Goal: Task Accomplishment & Management: Use online tool/utility

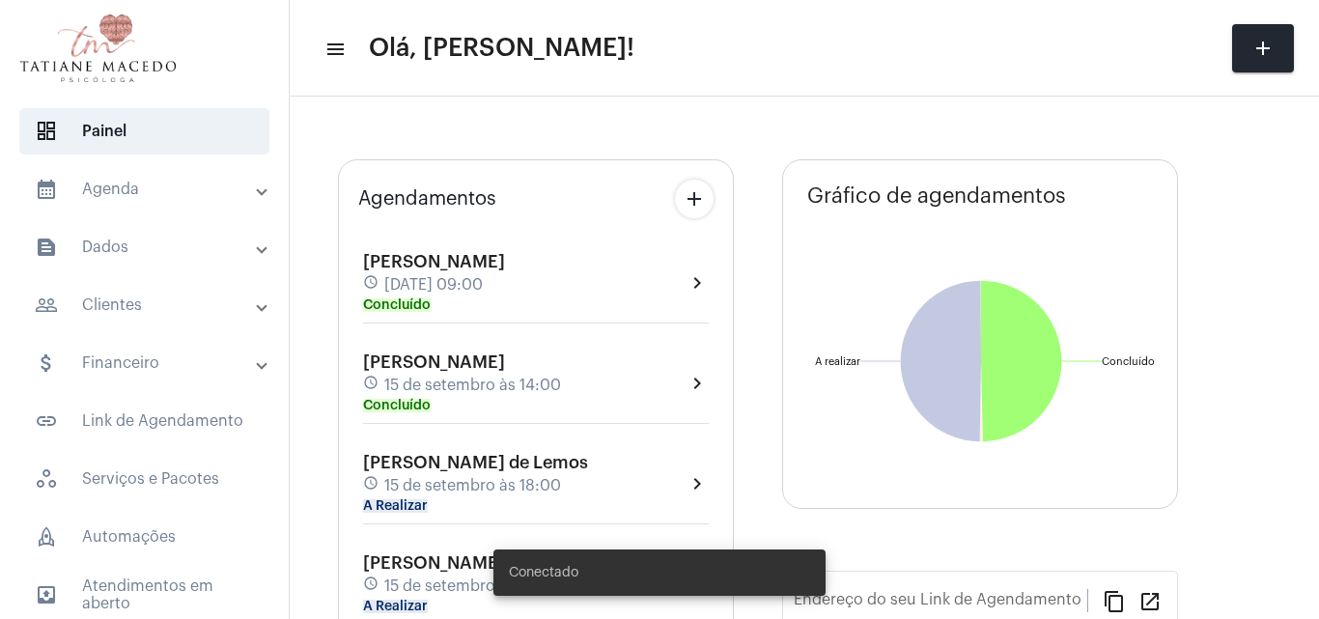
type input "[URL][DOMAIN_NAME]"
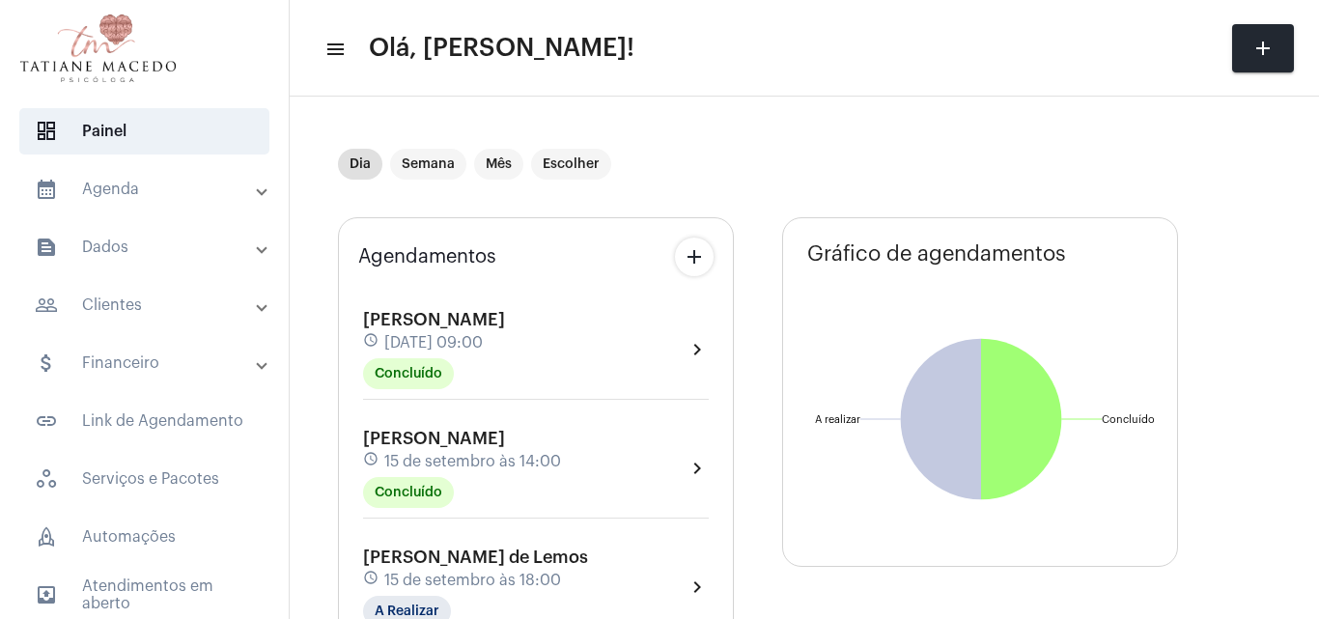
scroll to position [138, 0]
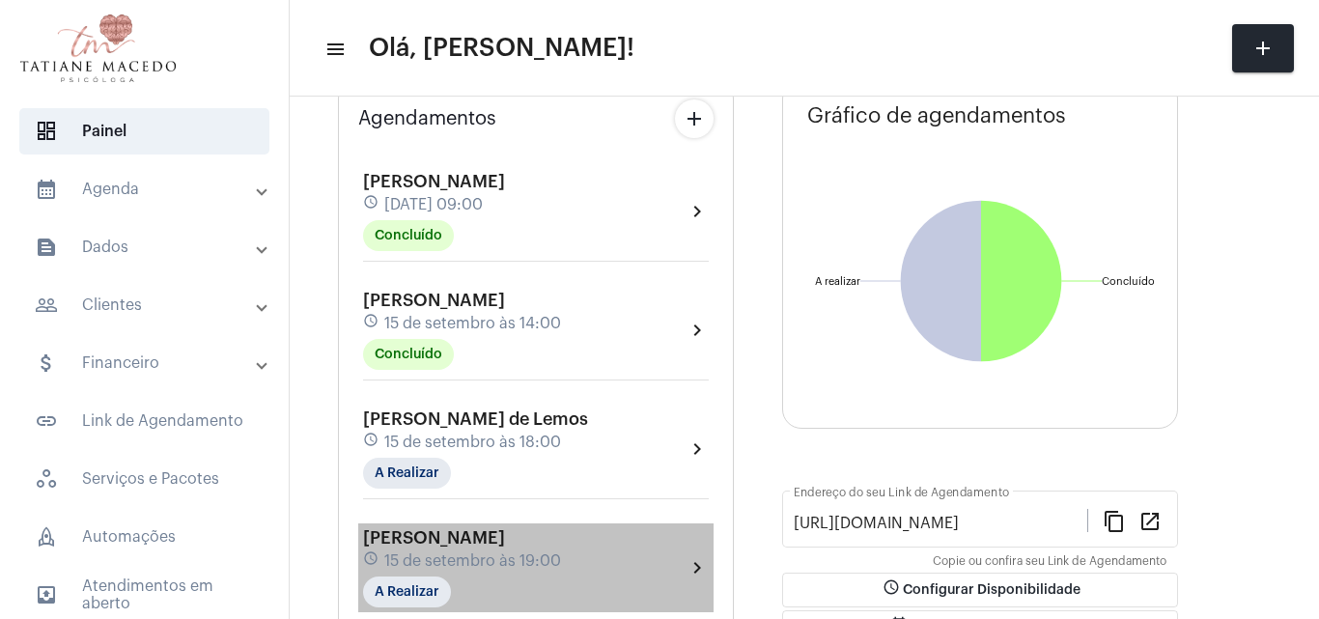
click at [521, 546] on div "[PERSON_NAME] schedule [DATE] 19:00 A Realizar" at bounding box center [462, 567] width 198 height 79
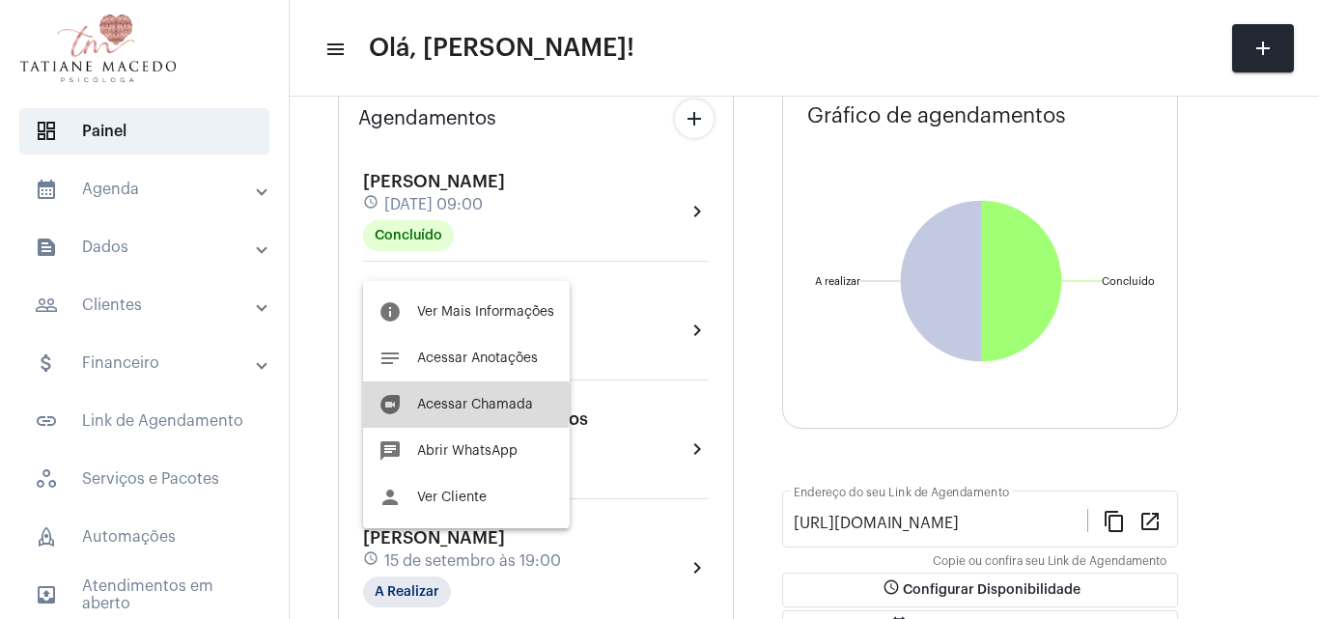
click at [423, 403] on span "Acessar Chamada" at bounding box center [475, 405] width 116 height 14
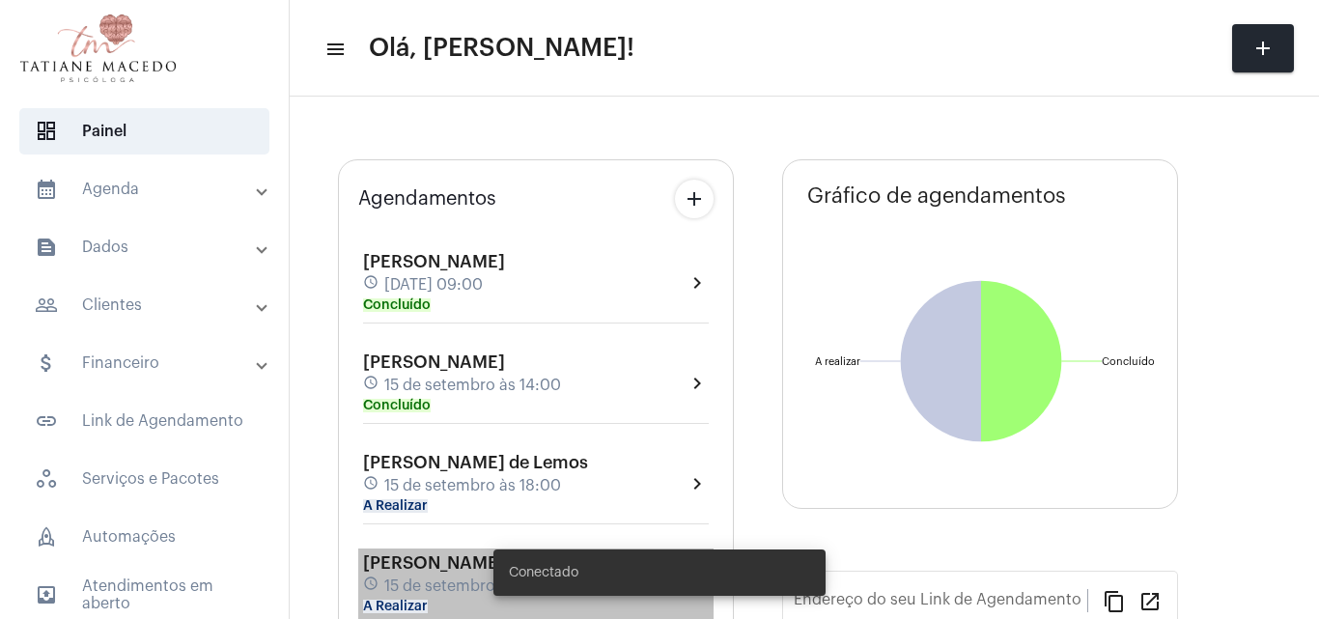
click at [531, 561] on snack-bar-container "Conectado" at bounding box center [660, 573] width 332 height 46
type input "[URL][DOMAIN_NAME]"
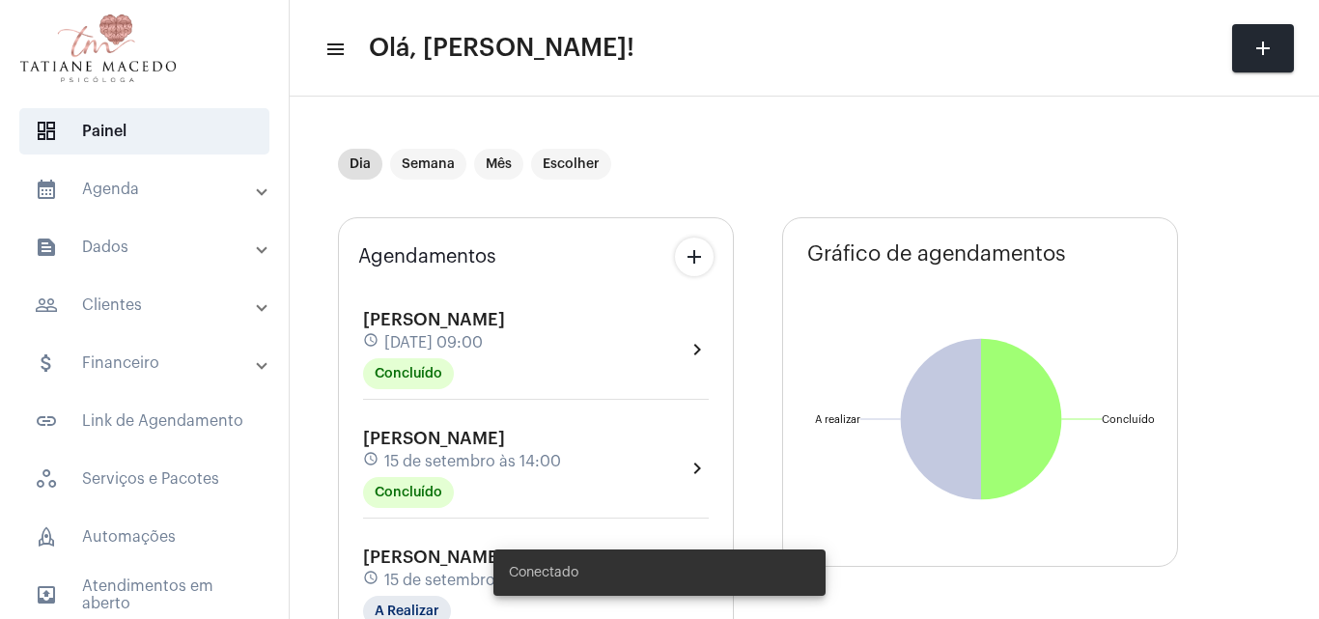
scroll to position [138, 0]
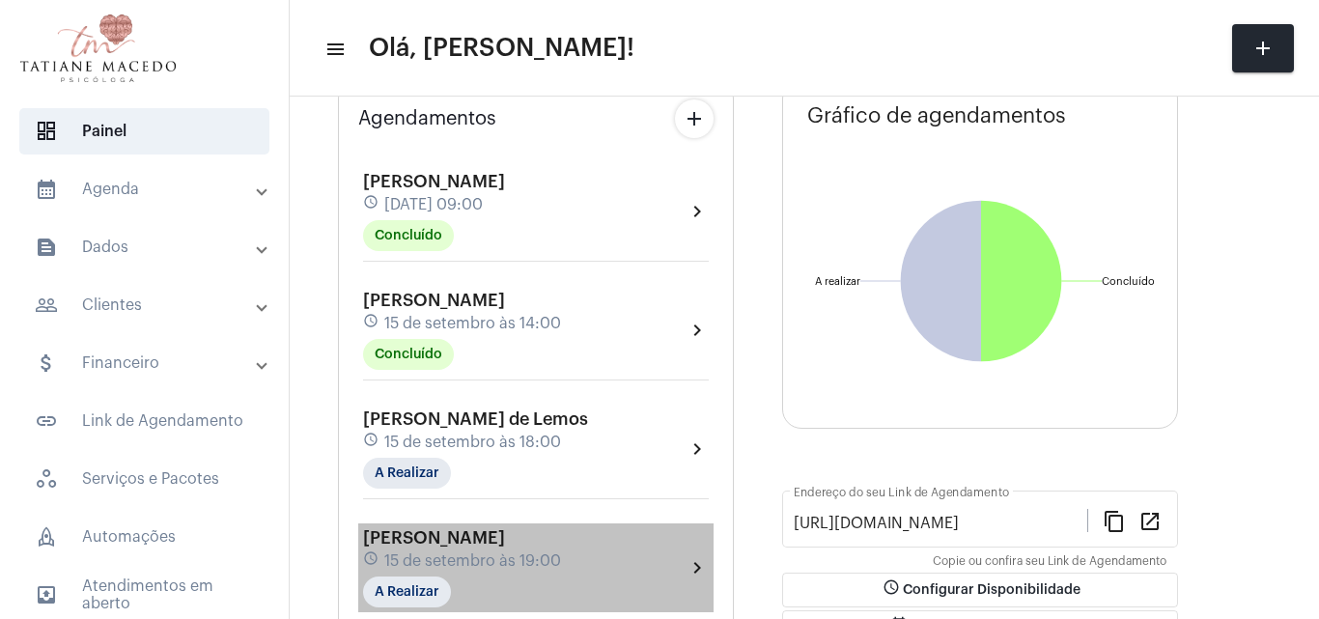
click at [540, 547] on div "[PERSON_NAME] schedule [DATE] 19:00 A Realizar" at bounding box center [462, 567] width 198 height 79
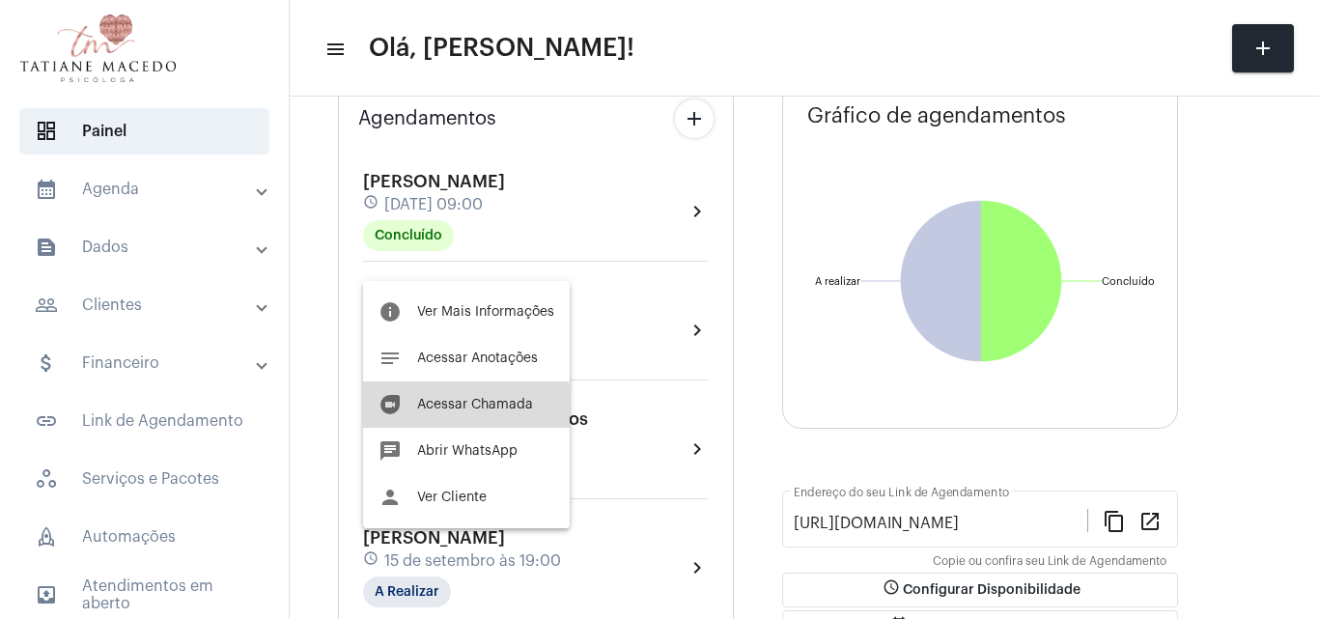
click at [464, 407] on span "Acessar Chamada" at bounding box center [475, 405] width 116 height 14
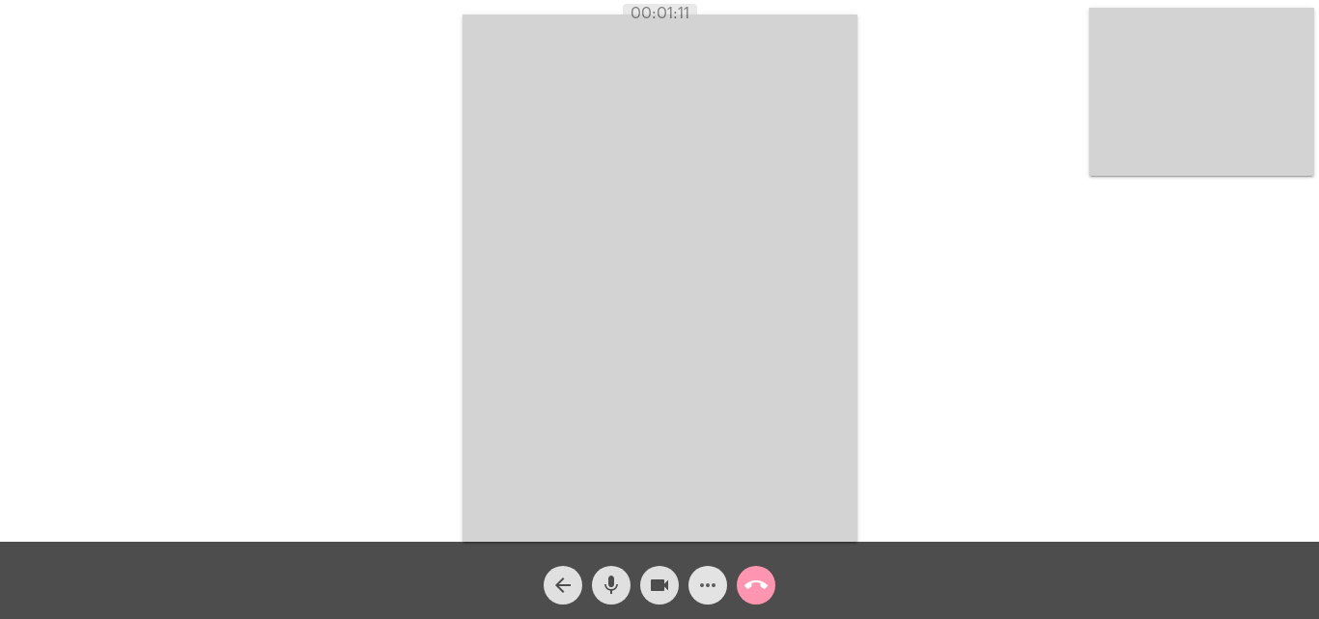
click at [700, 586] on mat-icon "more_horiz" at bounding box center [707, 585] width 23 height 23
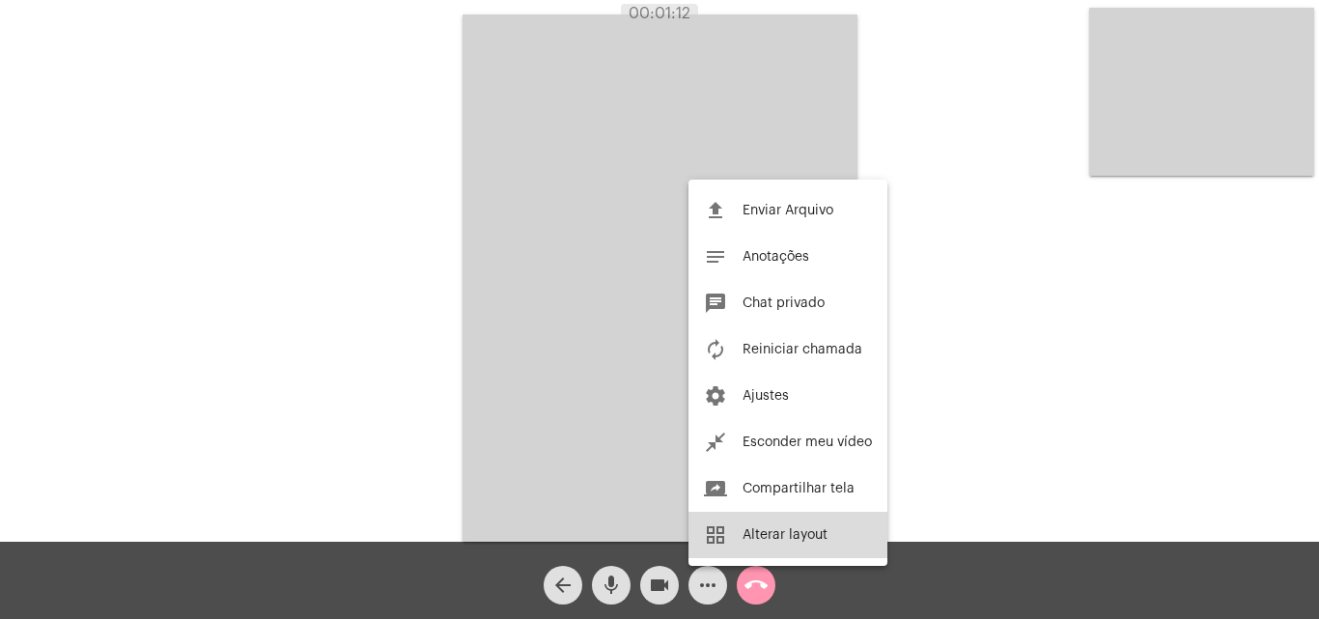
click at [814, 531] on span "Alterar layout" at bounding box center [785, 535] width 85 height 14
